Goal: Find specific page/section: Locate a particular part of the current website

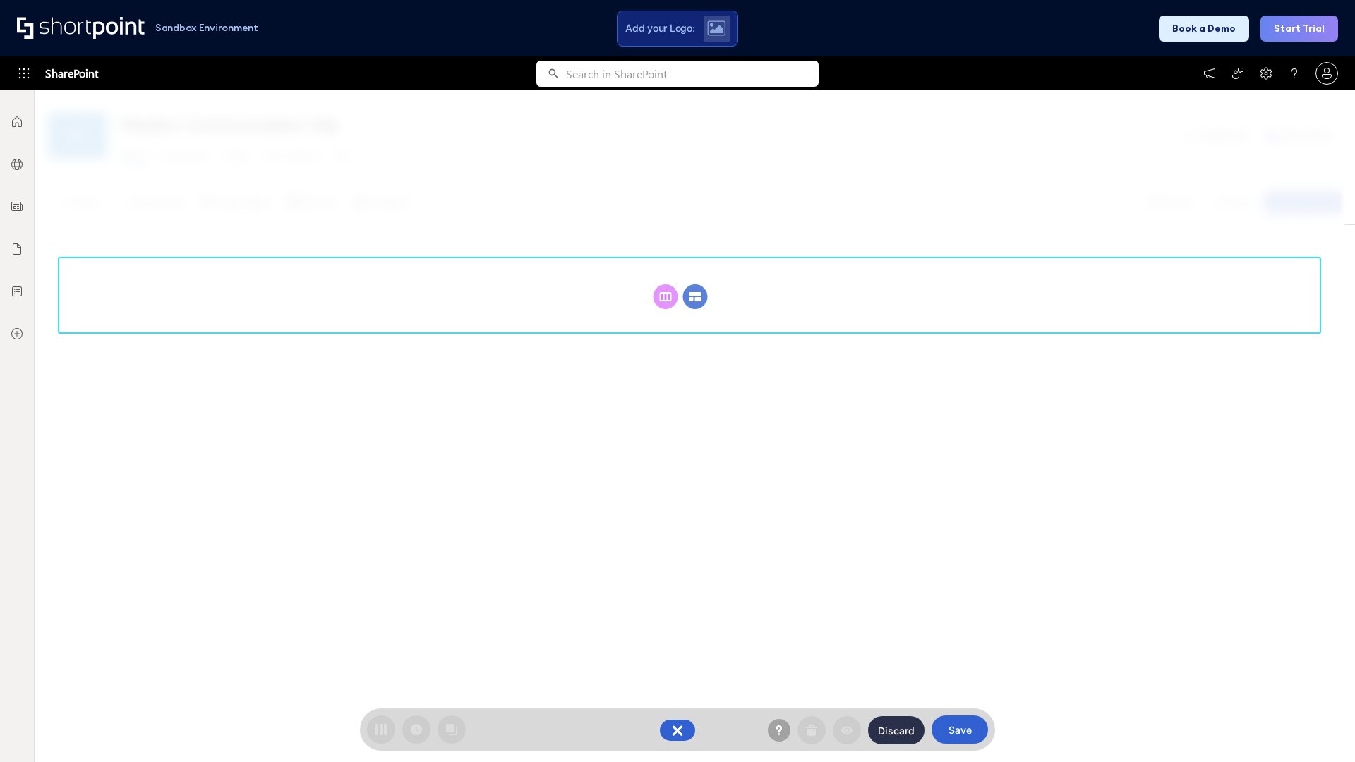
scroll to position [194, 0]
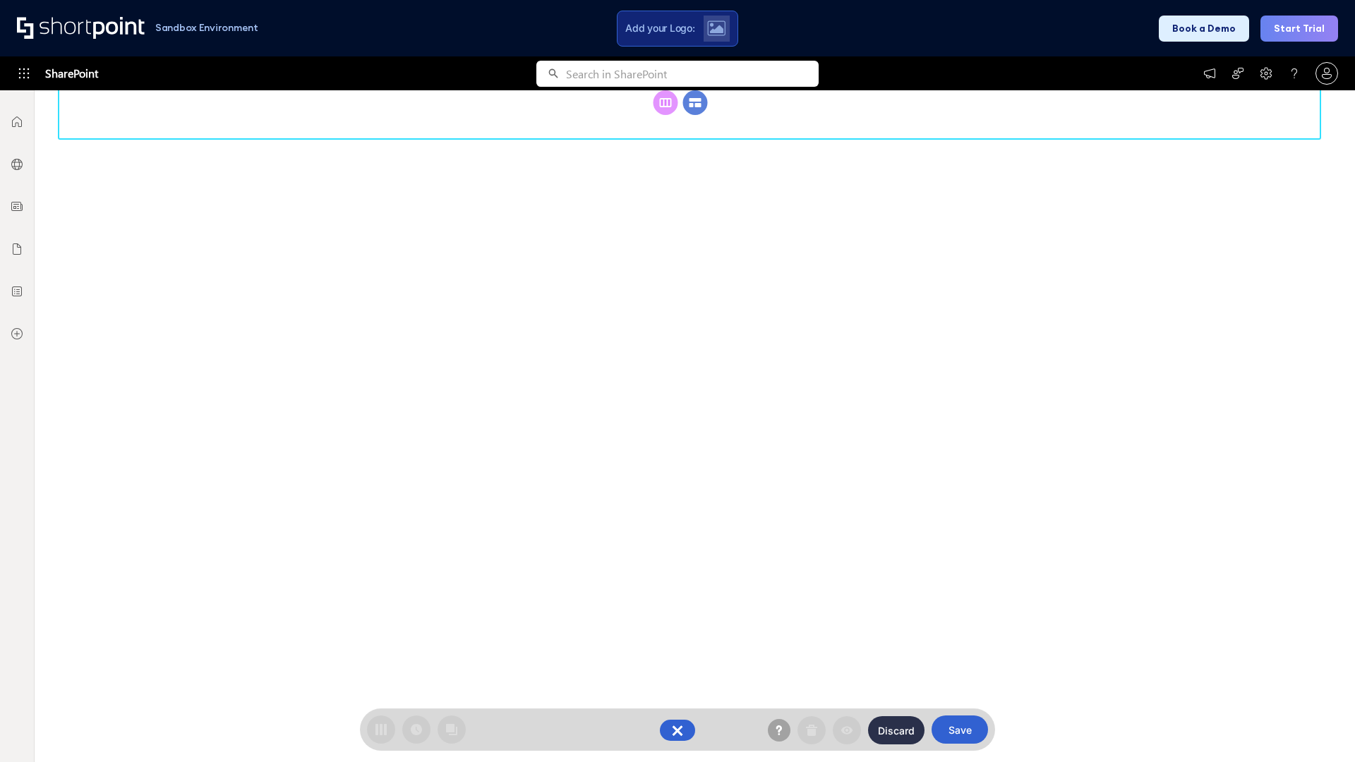
click at [695, 102] on circle at bounding box center [695, 102] width 25 height 25
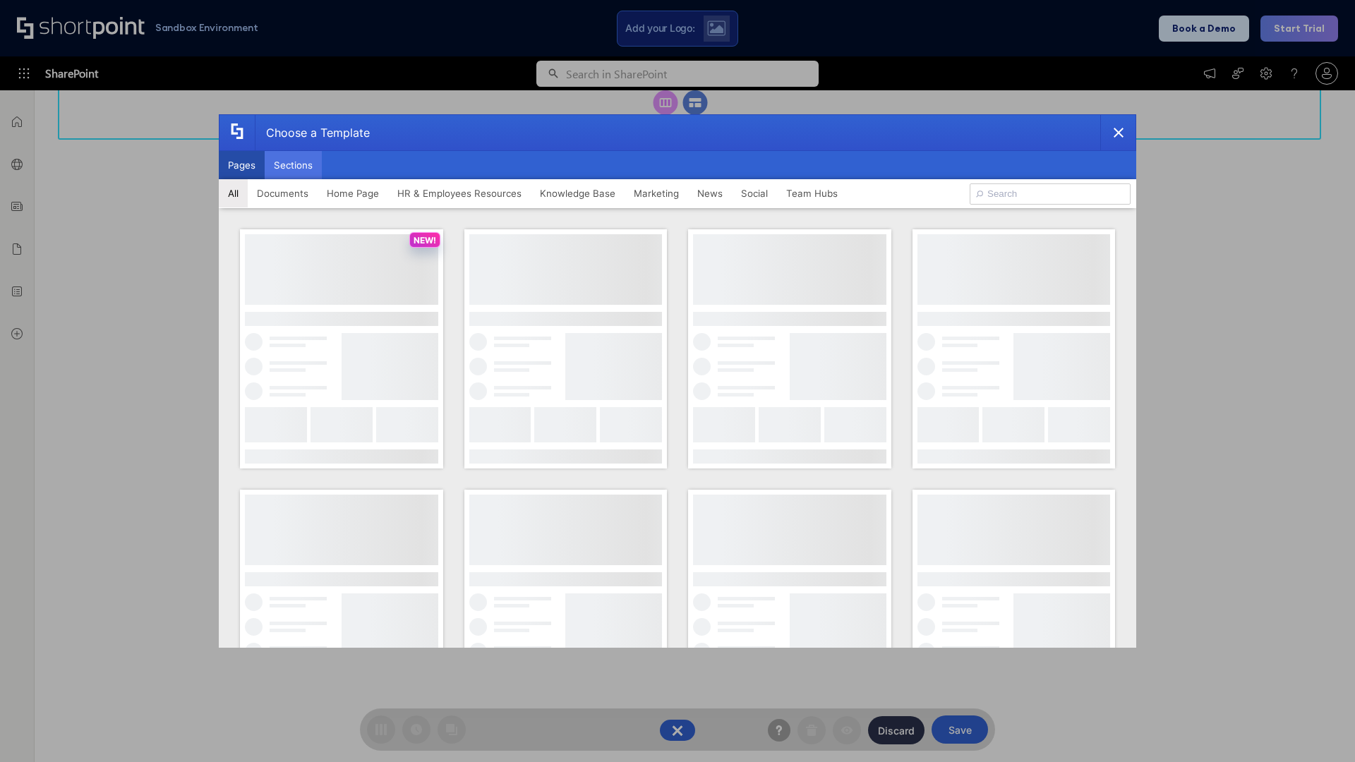
click at [293, 165] on button "Sections" at bounding box center [293, 165] width 57 height 28
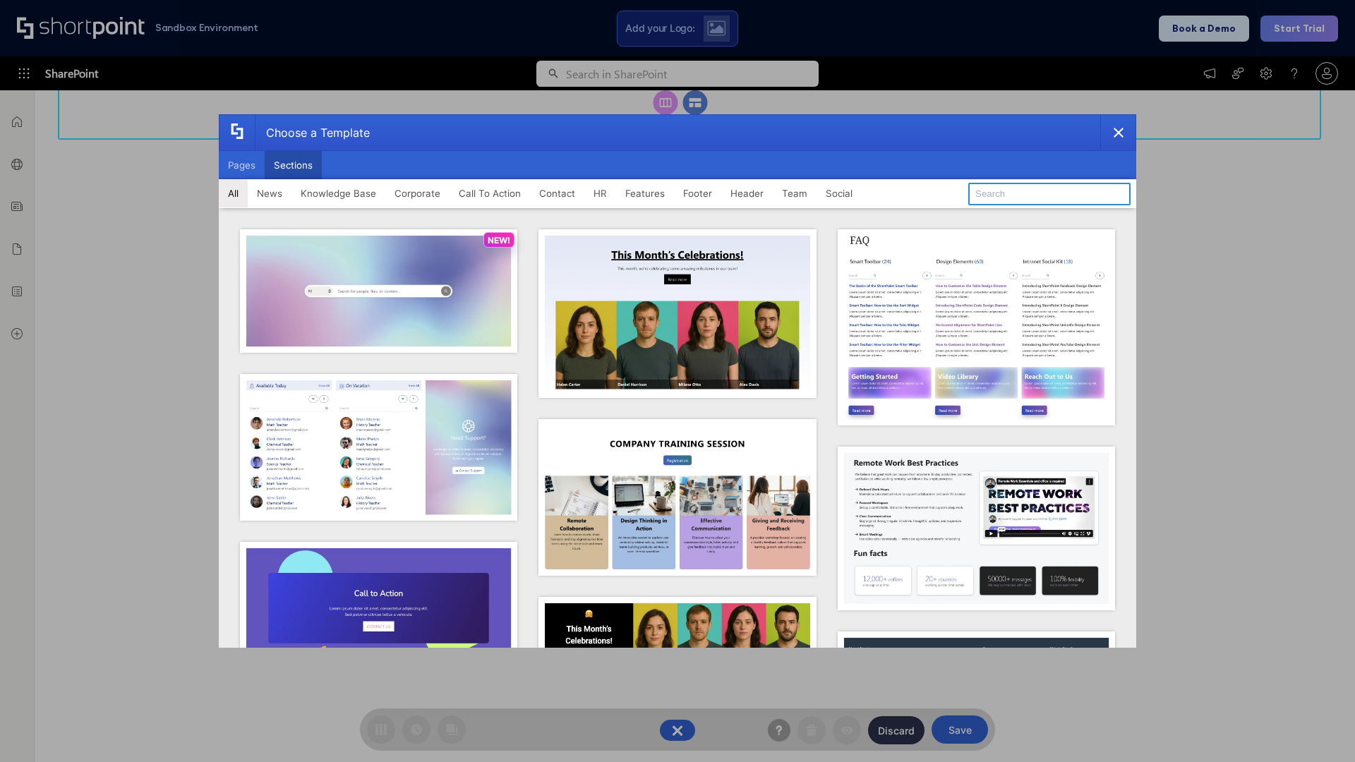
type input "Header 4"
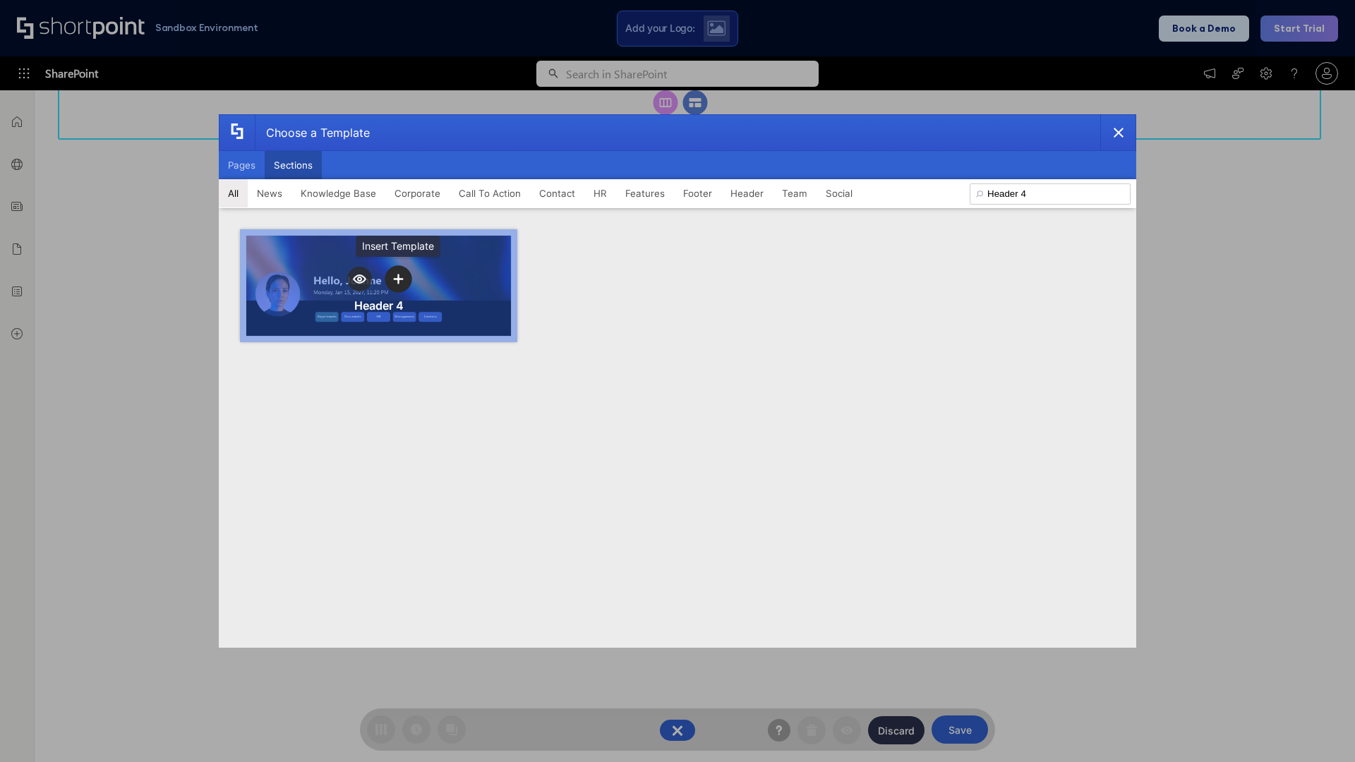
click at [398, 279] on icon "template selector" at bounding box center [398, 279] width 10 height 10
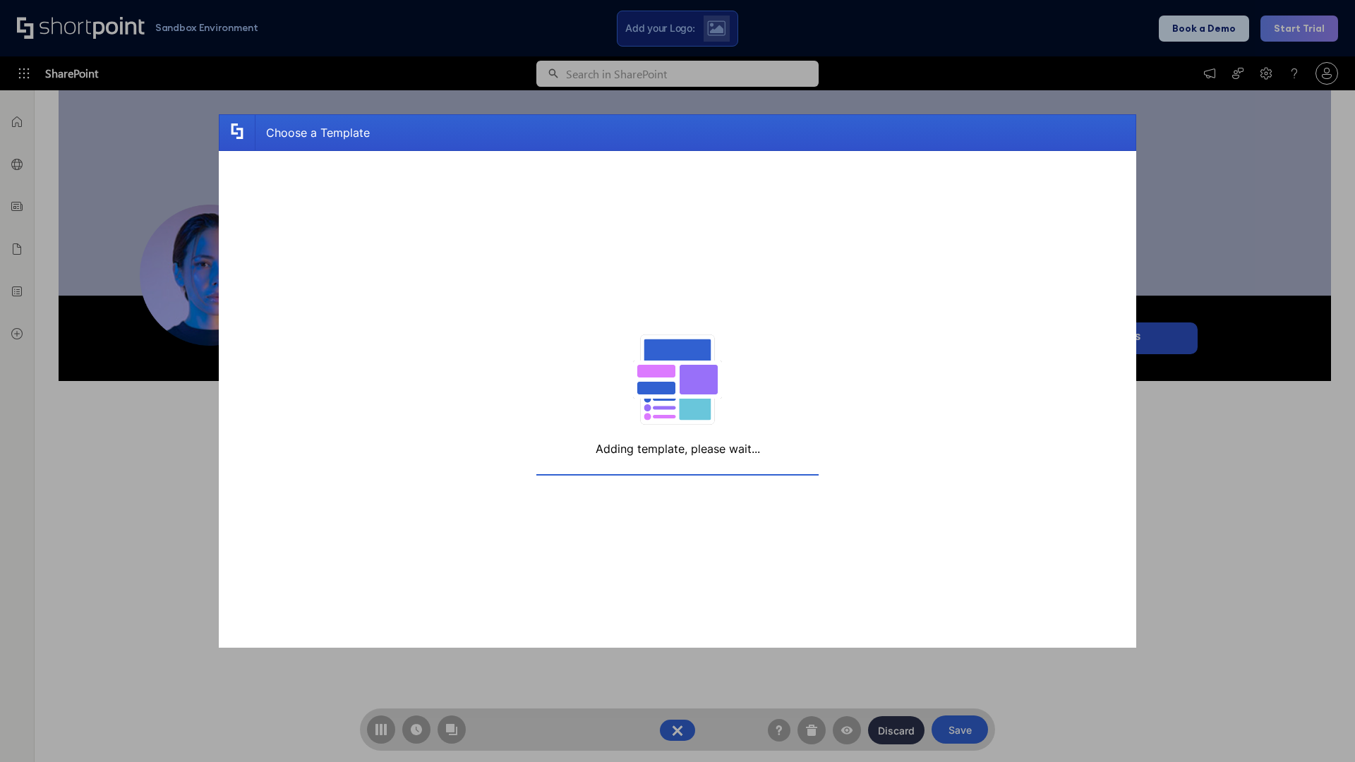
scroll to position [225, 0]
